Goal: Book appointment/travel/reservation

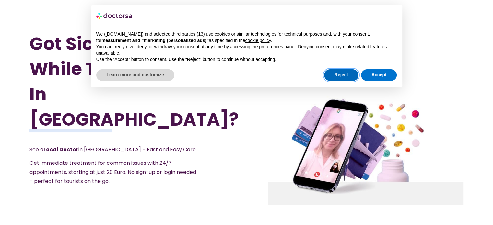
click at [341, 74] on button "Reject" at bounding box center [341, 75] width 34 height 12
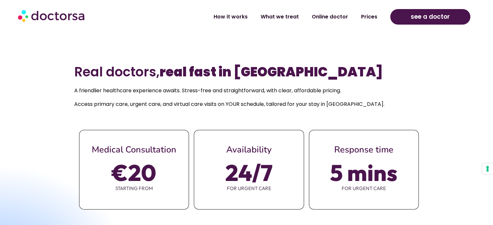
scroll to position [259, 0]
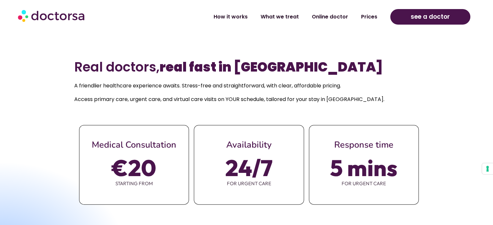
click at [392, 15] on div "see a doctor" at bounding box center [430, 17] width 86 height 22
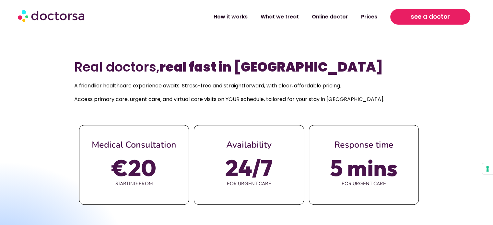
click at [412, 17] on link "see a doctor" at bounding box center [430, 17] width 80 height 16
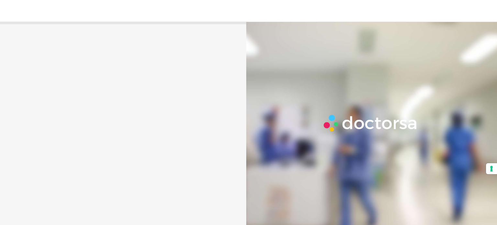
click at [155, 108] on div "What brings you in? Get Urgent Care Online Immediate primary care, 24/7 help Se…" at bounding box center [124, 121] width 242 height 178
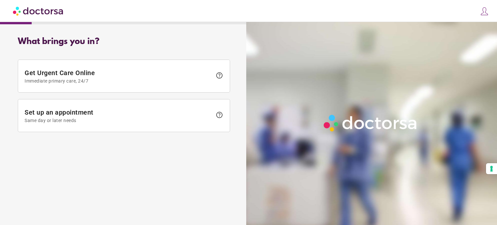
click at [483, 11] on img at bounding box center [484, 11] width 9 height 9
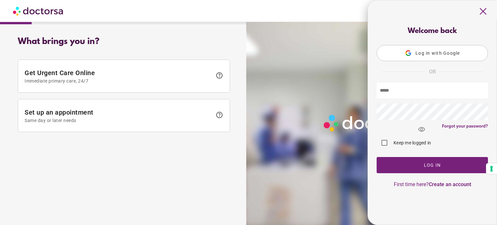
click at [386, 96] on input "text" at bounding box center [432, 91] width 111 height 16
type input "**********"
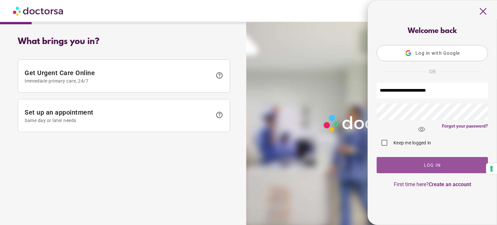
click at [387, 166] on span "button" at bounding box center [432, 165] width 111 height 16
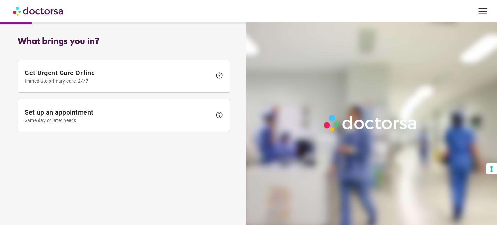
click at [480, 13] on span "menu" at bounding box center [483, 11] width 12 height 12
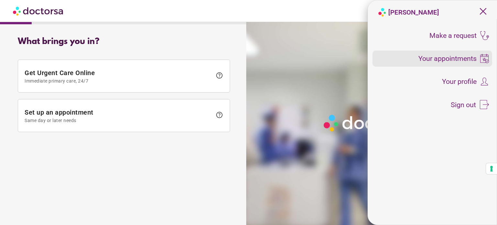
click at [414, 57] on div "Your appointments" at bounding box center [433, 59] width 120 height 16
